Goal: Navigation & Orientation: Find specific page/section

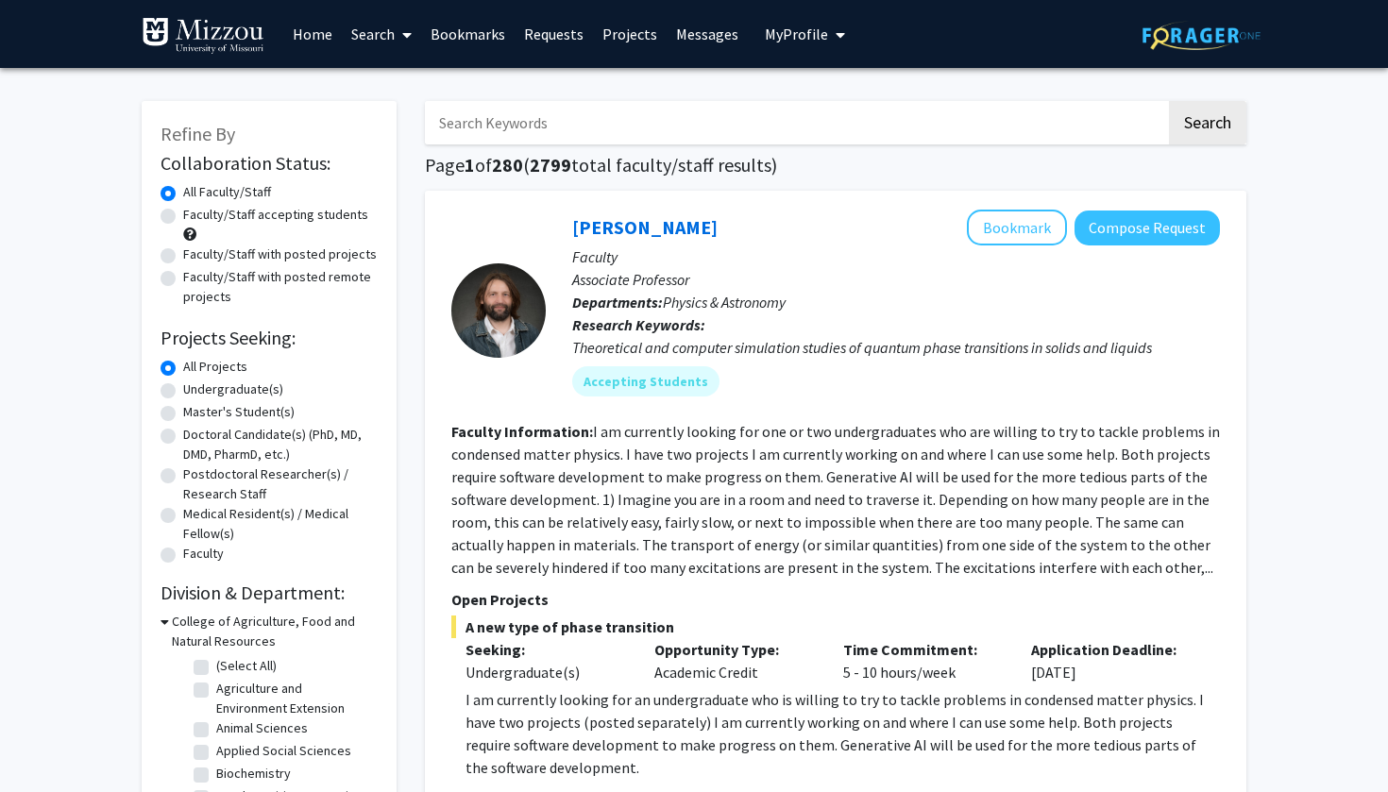
click at [687, 35] on link "Messages" at bounding box center [706, 34] width 81 height 66
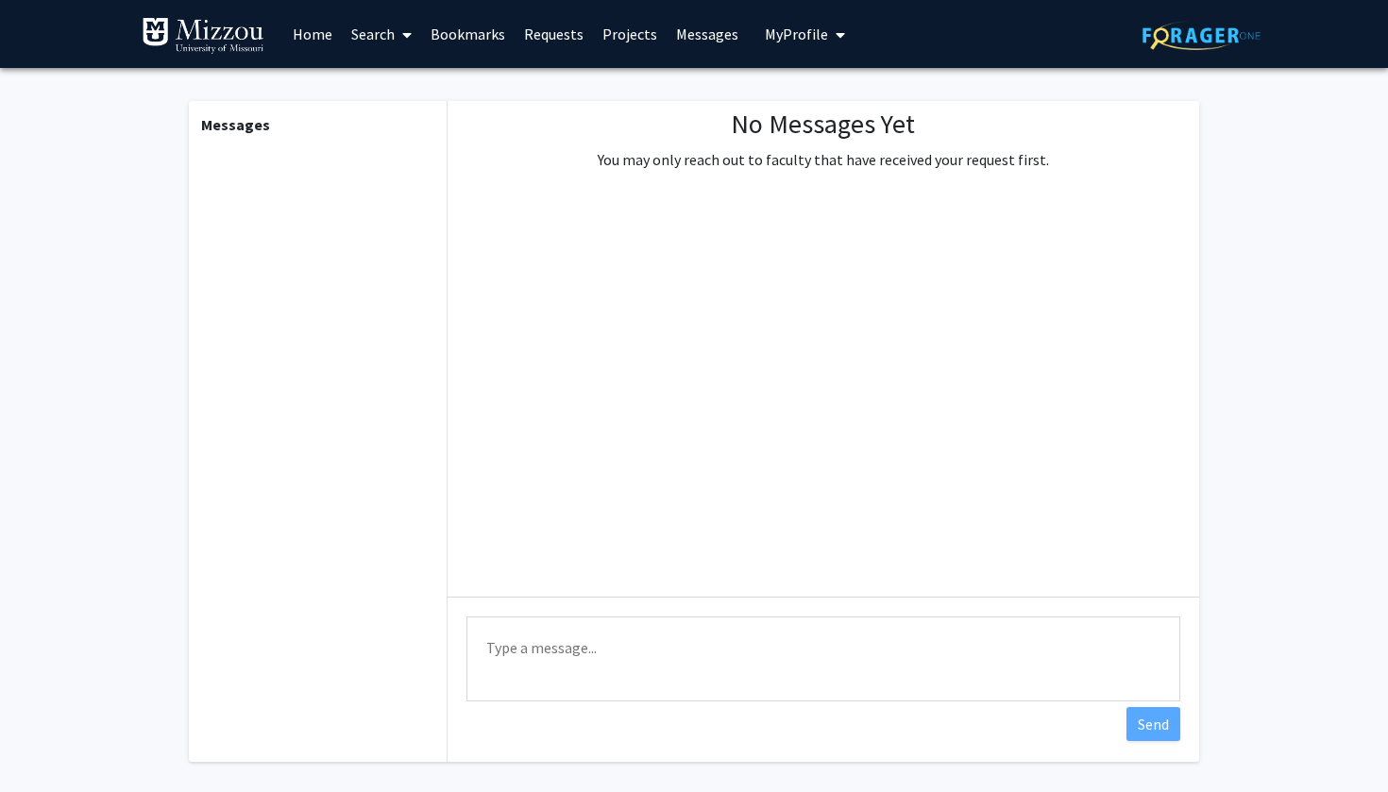
click at [634, 33] on link "Projects" at bounding box center [630, 34] width 74 height 66
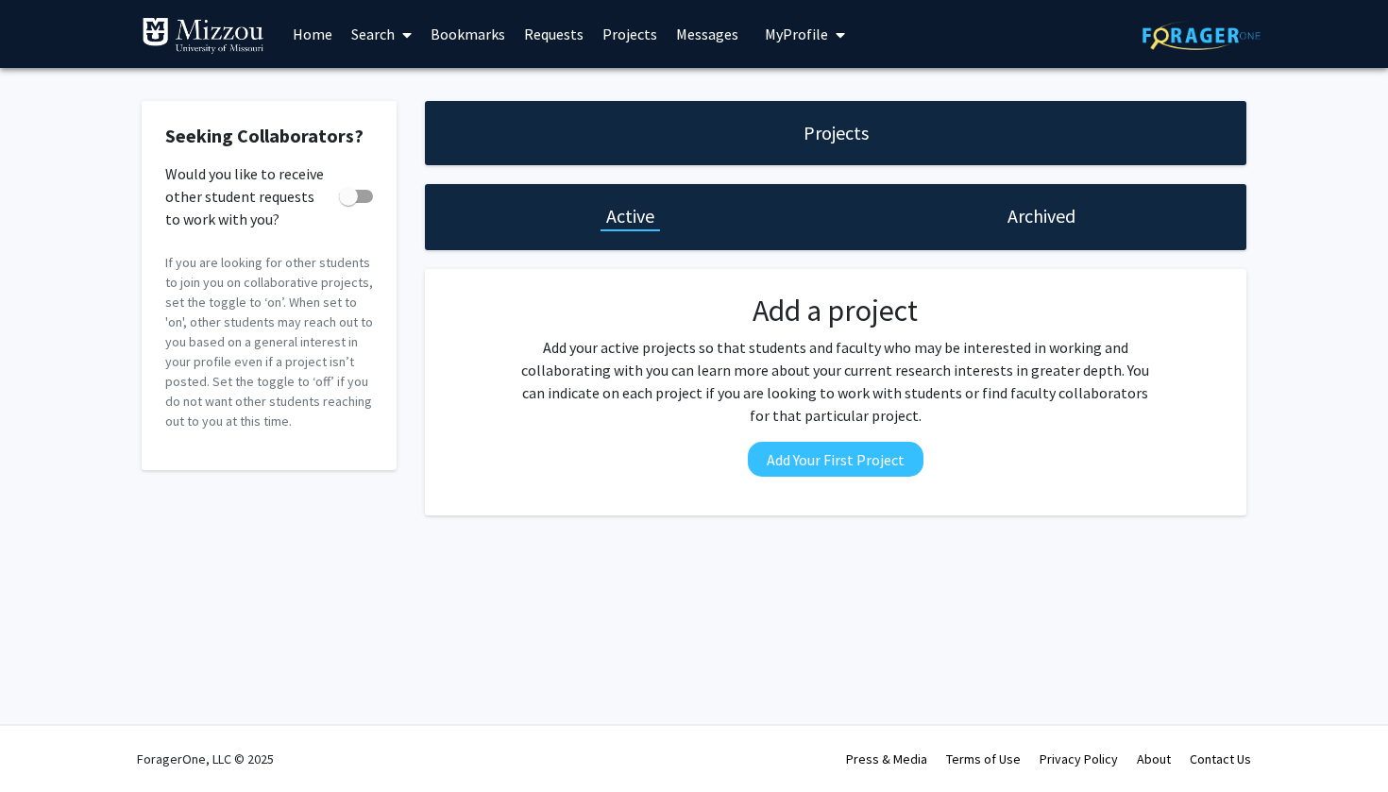
click at [582, 32] on link "Requests" at bounding box center [553, 34] width 78 height 66
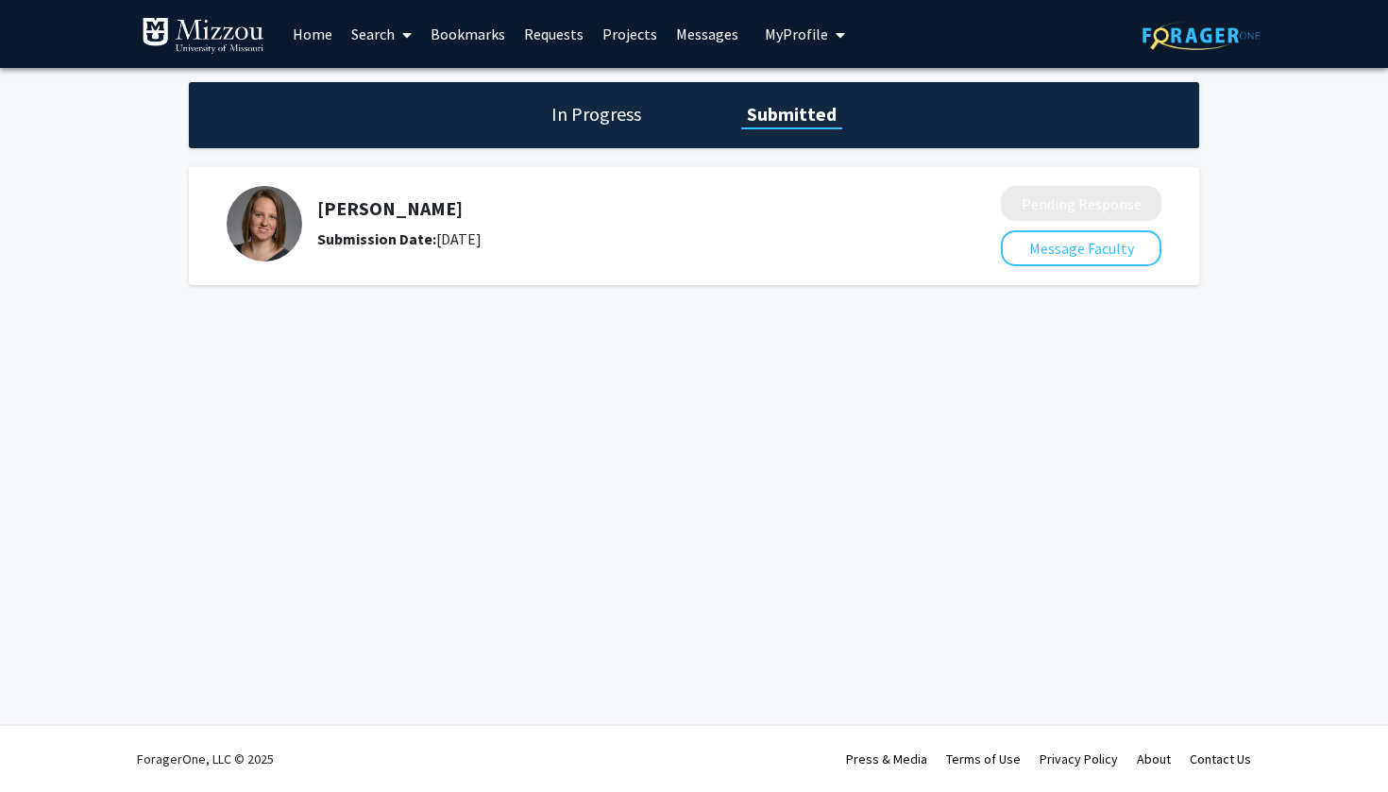
click at [270, 240] on img at bounding box center [265, 224] width 76 height 76
click at [488, 40] on link "Bookmarks" at bounding box center [467, 34] width 93 height 66
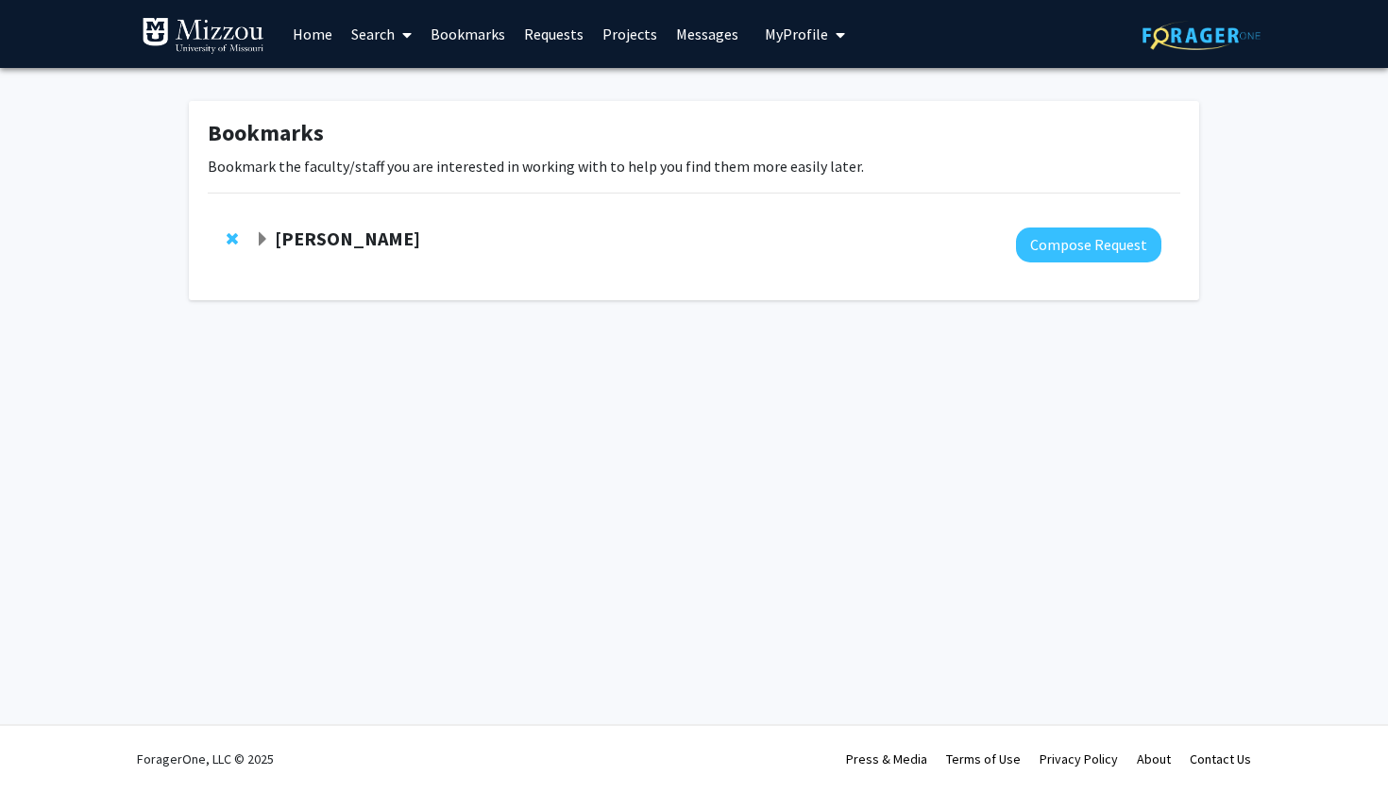
click at [374, 234] on strong "[PERSON_NAME]" at bounding box center [347, 239] width 145 height 24
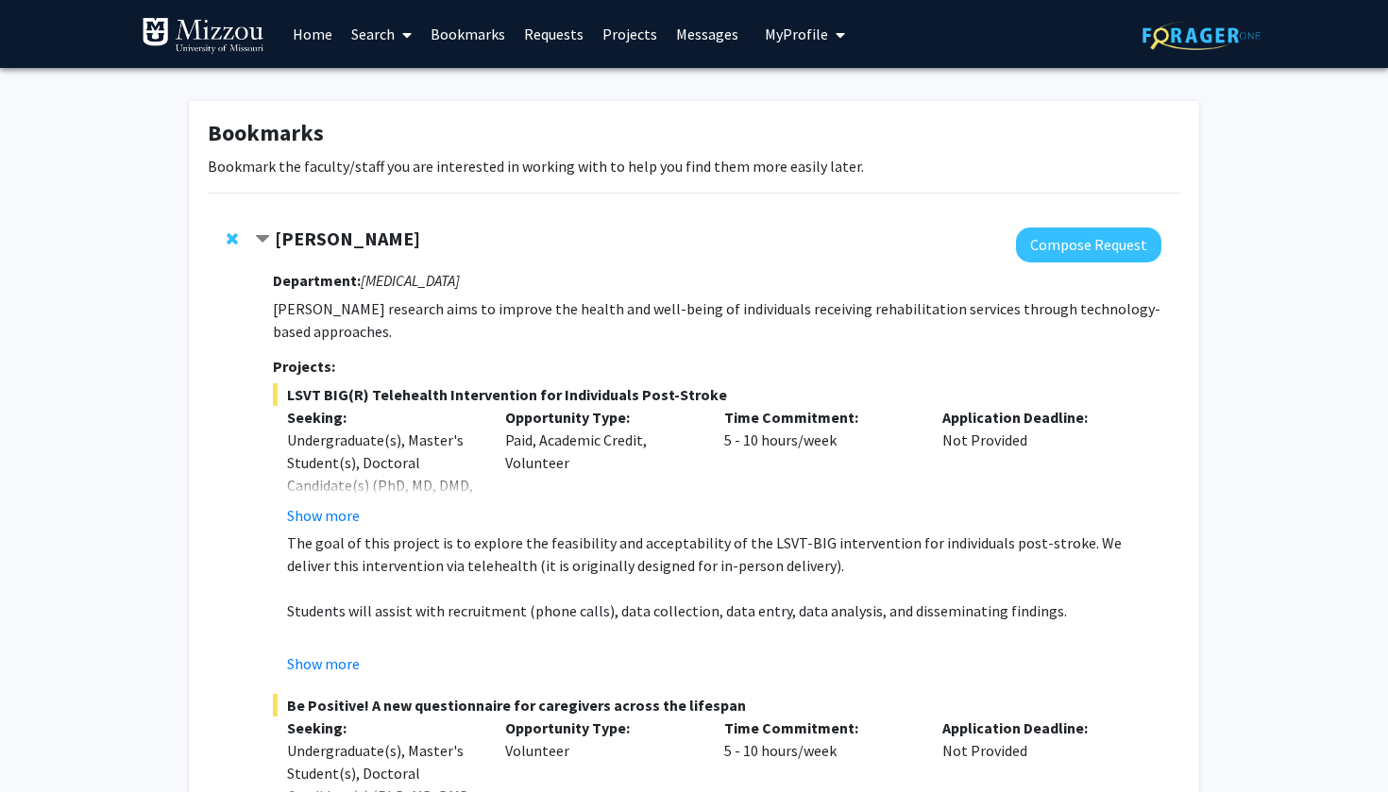
click at [329, 31] on link "Home" at bounding box center [312, 34] width 59 height 66
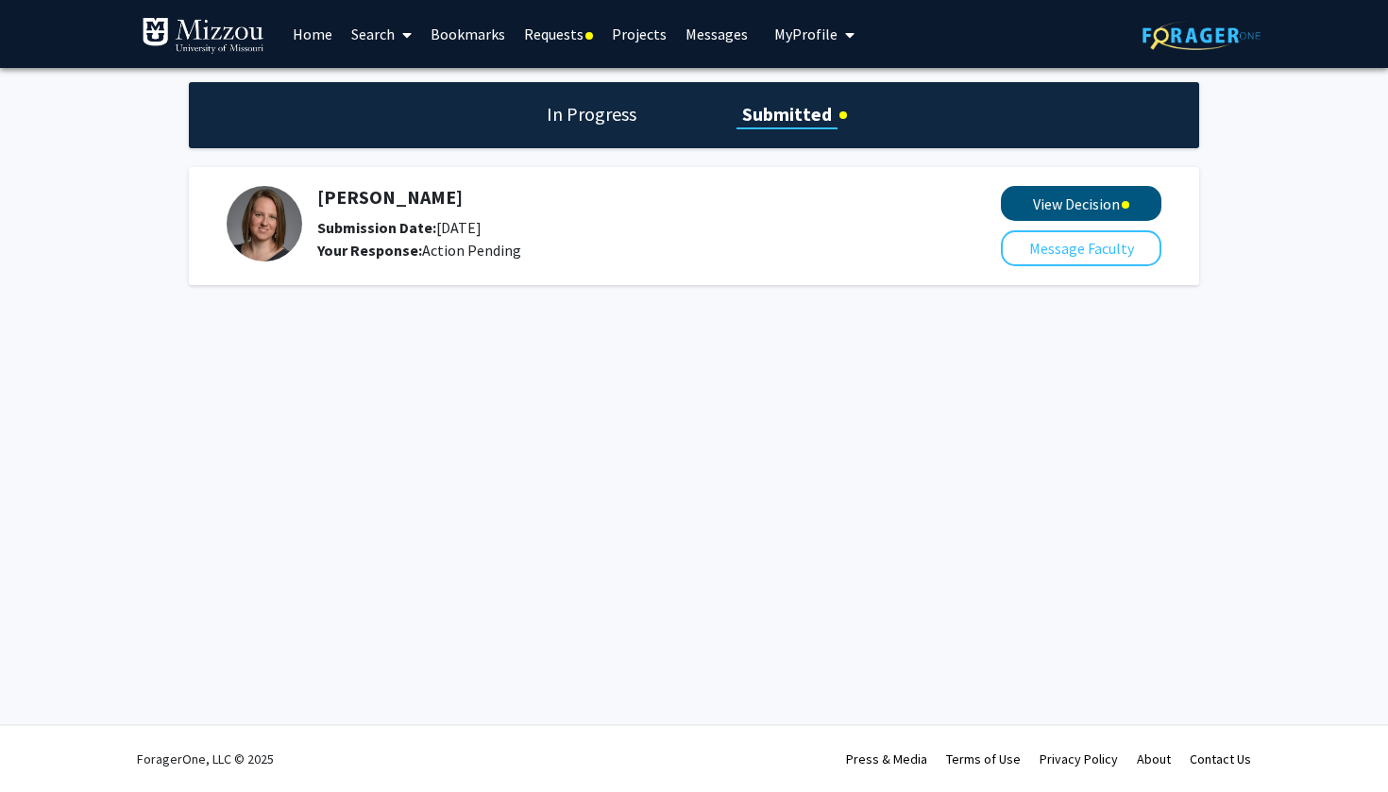
click at [1031, 199] on button "View Decision" at bounding box center [1081, 203] width 160 height 35
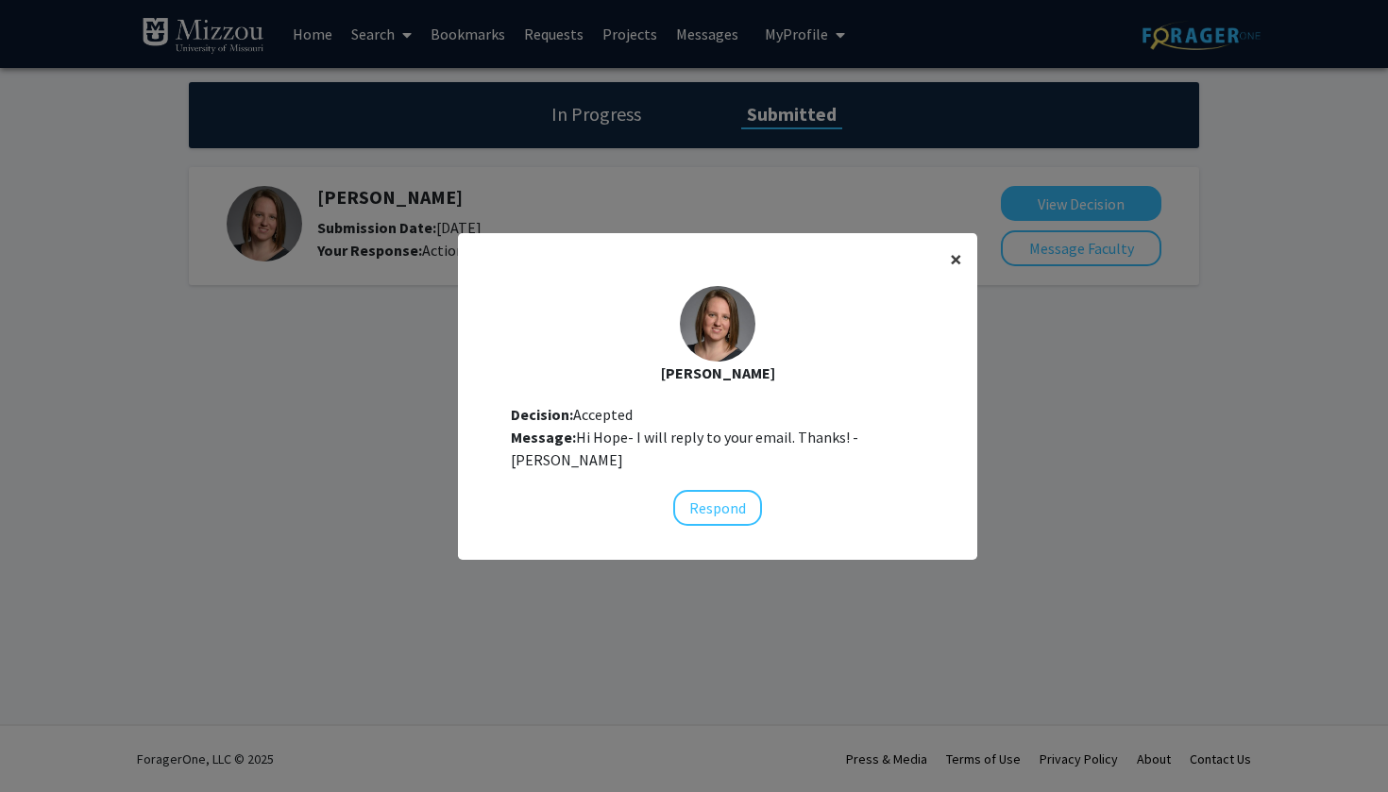
click at [949, 274] on button "×" at bounding box center [956, 259] width 42 height 53
